Goal: Information Seeking & Learning: Learn about a topic

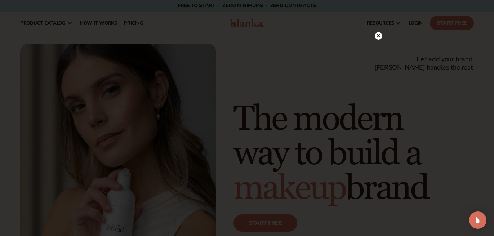
click at [381, 32] on div at bounding box center [379, 36] width 8 height 13
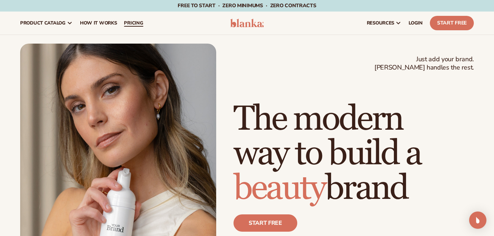
click at [132, 26] on link "pricing" at bounding box center [133, 23] width 26 height 23
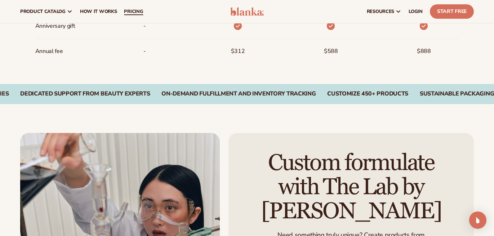
scroll to position [643, 0]
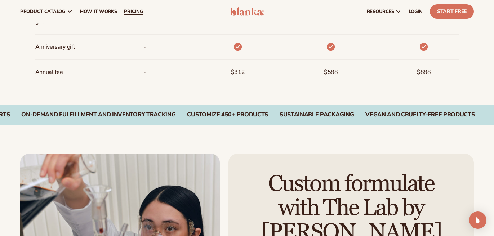
click at [128, 6] on link "pricing" at bounding box center [133, 11] width 26 height 23
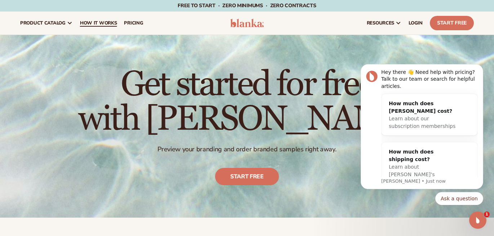
click at [93, 25] on span "How It Works" at bounding box center [98, 23] width 37 height 6
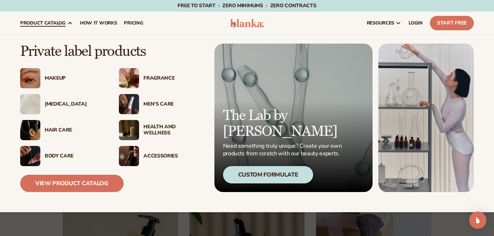
click at [153, 77] on div "Fragrance" at bounding box center [173, 78] width 60 height 6
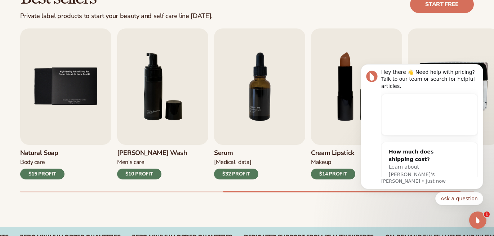
scroll to position [235, 0]
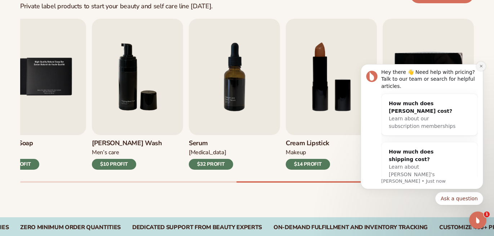
click at [479, 66] on button "Dismiss notification" at bounding box center [480, 66] width 9 height 9
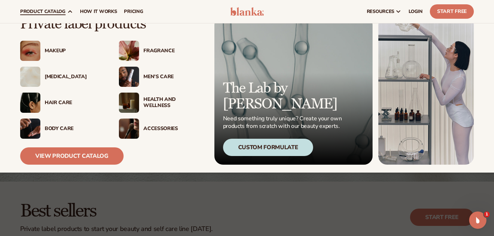
scroll to position [20, 0]
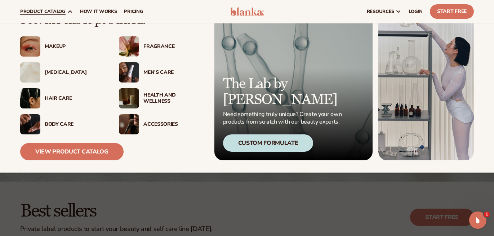
click at [50, 121] on div "Body Care" at bounding box center [75, 124] width 60 height 6
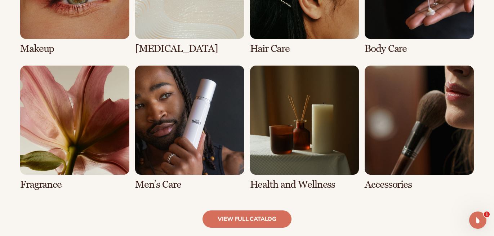
scroll to position [646, 0]
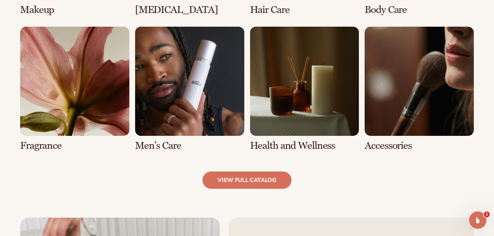
click at [207, 107] on link "6 / 8" at bounding box center [189, 89] width 109 height 125
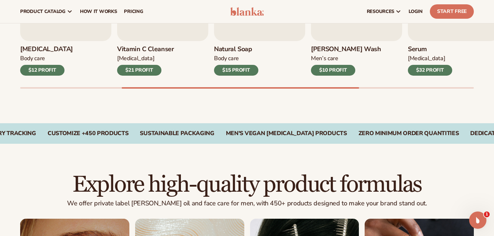
scroll to position [223, 0]
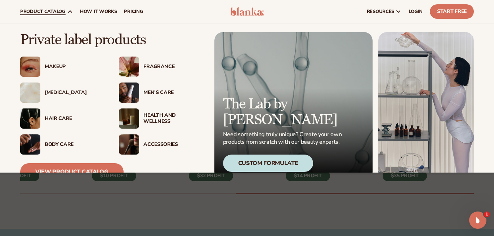
click at [47, 9] on span "product catalog" at bounding box center [42, 12] width 45 height 6
click at [130, 143] on img at bounding box center [129, 144] width 20 height 20
